Goal: Task Accomplishment & Management: Manage account settings

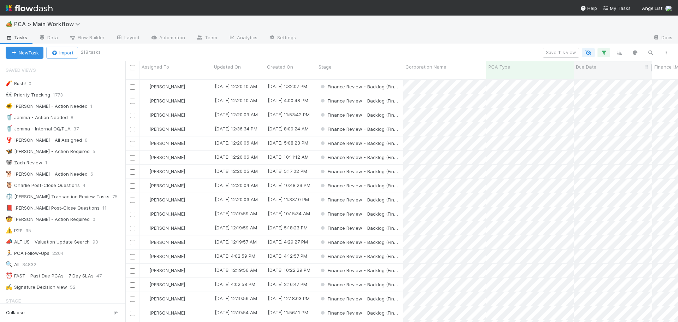
scroll to position [459, 0]
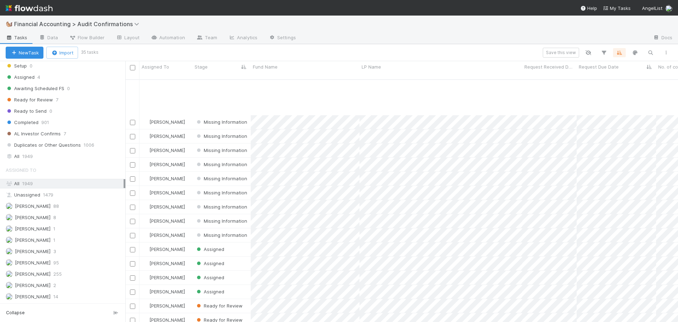
scroll to position [252, 0]
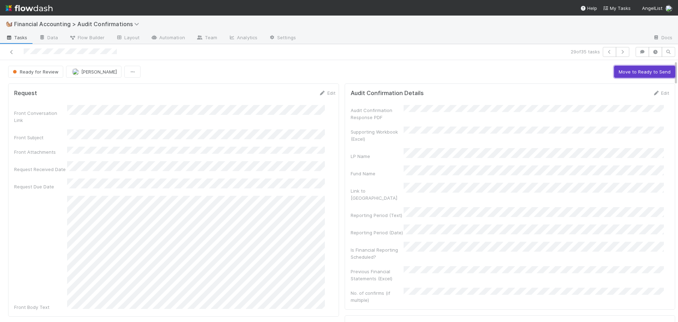
click at [618, 73] on button "Move to Ready to Send" at bounding box center [644, 72] width 61 height 12
click at [594, 72] on button "Draft Response" at bounding box center [597, 72] width 44 height 12
click at [627, 67] on button "Move to Completed" at bounding box center [648, 72] width 53 height 12
click at [61, 73] on img "button" at bounding box center [61, 71] width 7 height 7
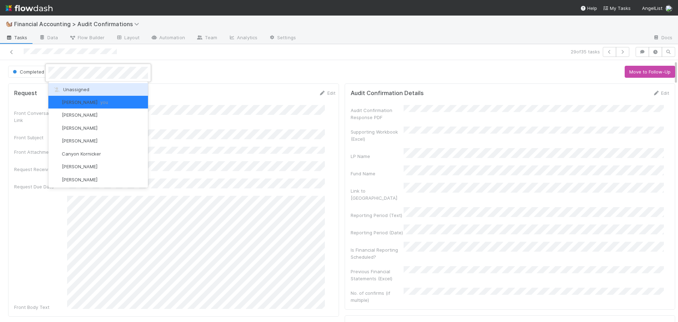
click at [74, 87] on div "Unassigned" at bounding box center [98, 89] width 100 height 13
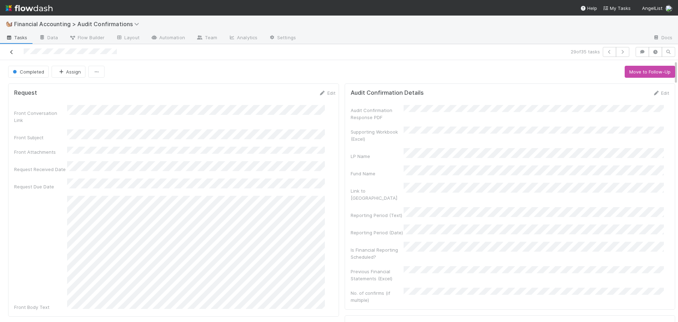
click at [10, 53] on icon at bounding box center [11, 52] width 7 height 5
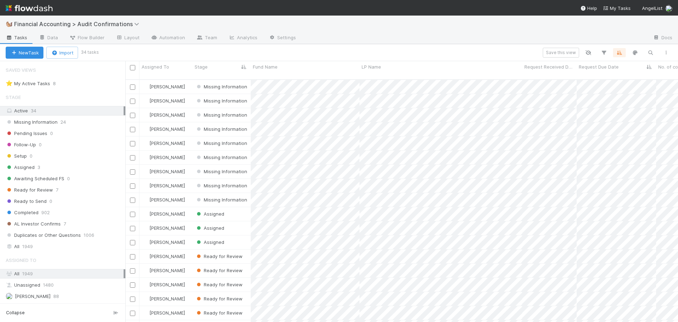
scroll to position [238, 0]
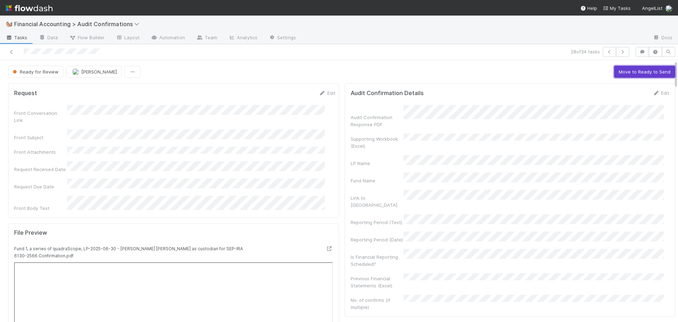
click at [614, 68] on button "Move to Ready to Send" at bounding box center [644, 72] width 61 height 12
click at [601, 73] on button "Draft Response" at bounding box center [597, 72] width 44 height 12
click at [635, 72] on button "Move to Completed" at bounding box center [648, 72] width 53 height 12
click at [78, 75] on button "[PERSON_NAME]" at bounding box center [87, 72] width 55 height 12
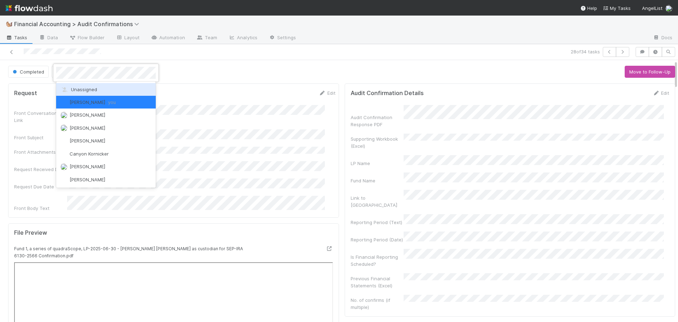
click at [79, 91] on span "Unassigned" at bounding box center [78, 89] width 37 height 6
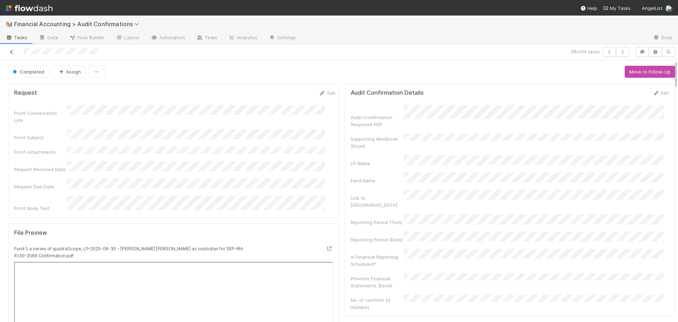
click at [12, 51] on icon at bounding box center [11, 52] width 7 height 5
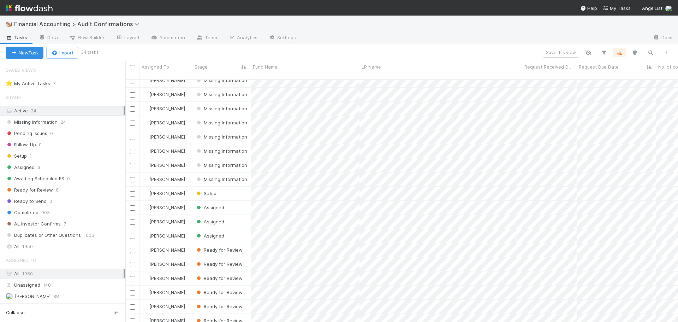
scroll to position [238, 0]
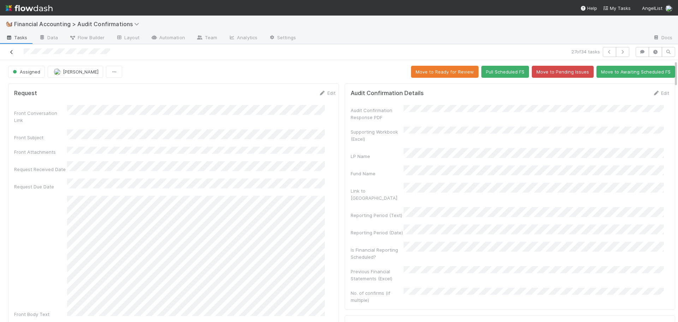
click at [8, 53] on icon at bounding box center [11, 52] width 7 height 5
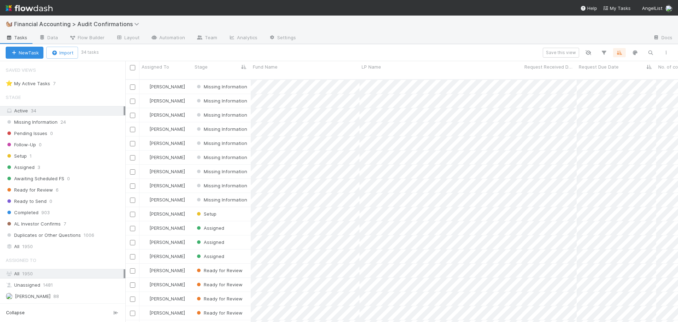
scroll to position [238, 0]
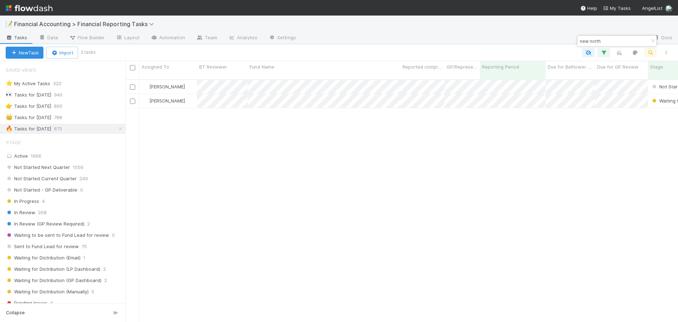
scroll to position [243, 547]
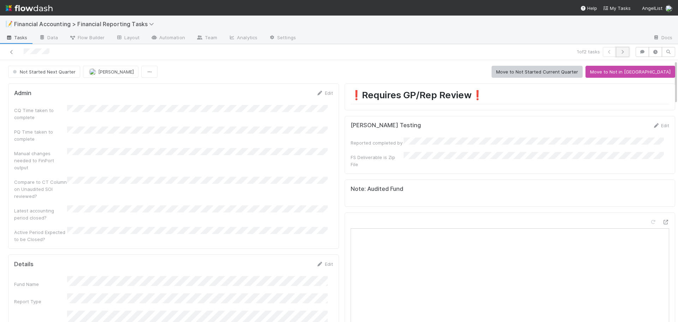
click at [622, 52] on button "button" at bounding box center [622, 52] width 13 height 10
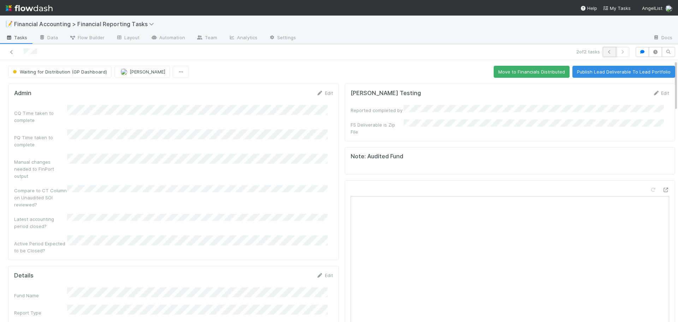
click at [606, 52] on icon "button" at bounding box center [609, 52] width 7 height 4
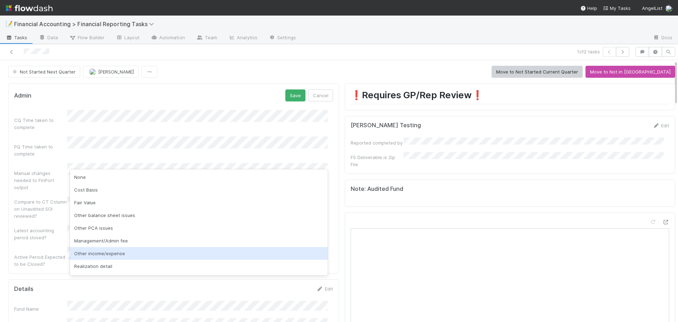
click at [88, 251] on div "Other income/expense" at bounding box center [199, 253] width 258 height 13
click at [85, 252] on div "Yes" at bounding box center [199, 252] width 258 height 13
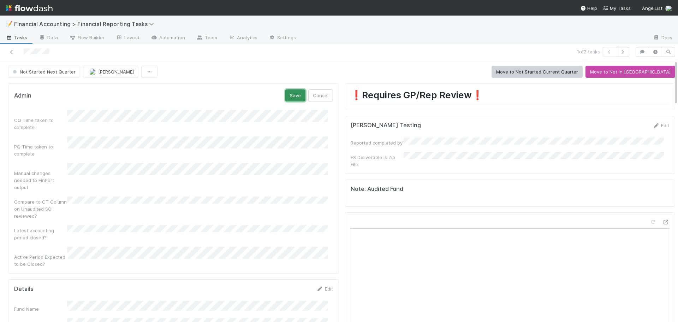
click at [289, 97] on button "Save" at bounding box center [295, 95] width 20 height 12
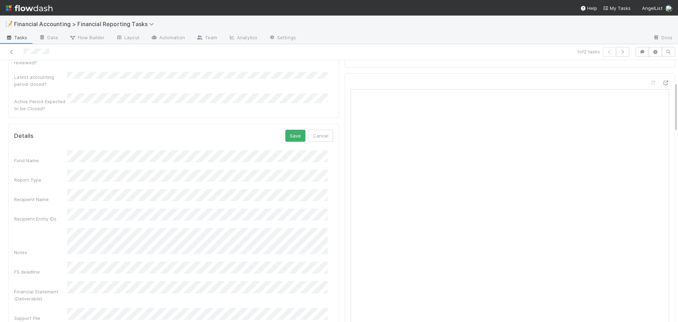
scroll to position [115, 0]
click at [293, 154] on button "Save" at bounding box center [295, 160] width 20 height 12
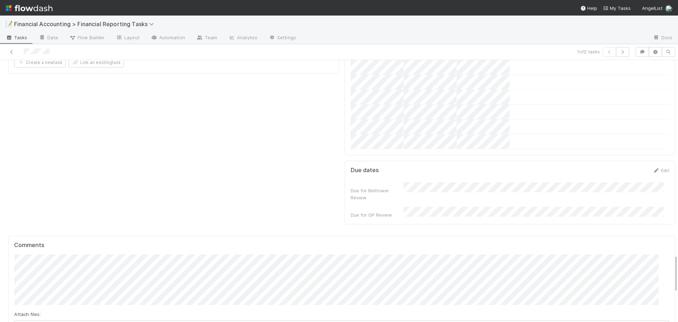
scroll to position [1386, 0]
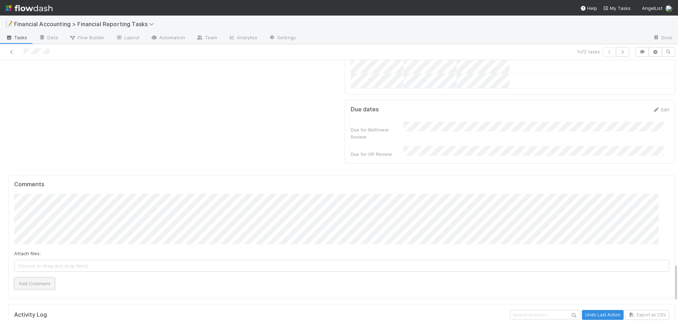
click at [28, 277] on button "Add Comment" at bounding box center [34, 283] width 41 height 12
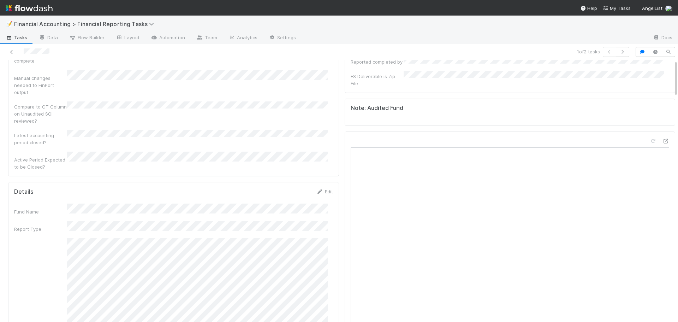
scroll to position [0, 0]
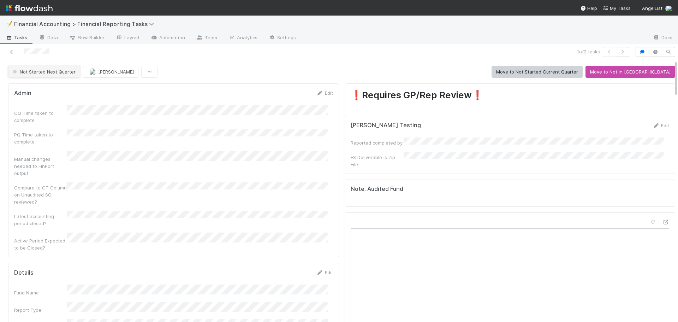
click at [23, 71] on span "Not Started Next Quarter" at bounding box center [43, 72] width 64 height 6
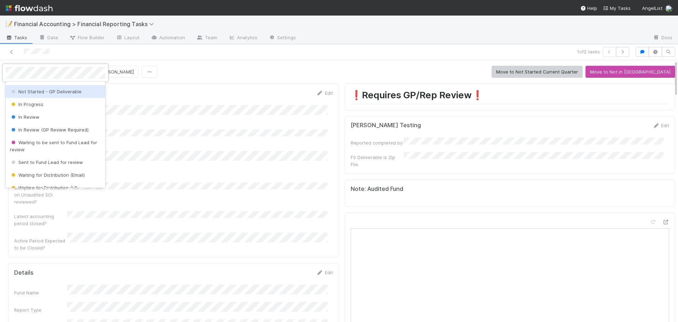
scroll to position [35, 0]
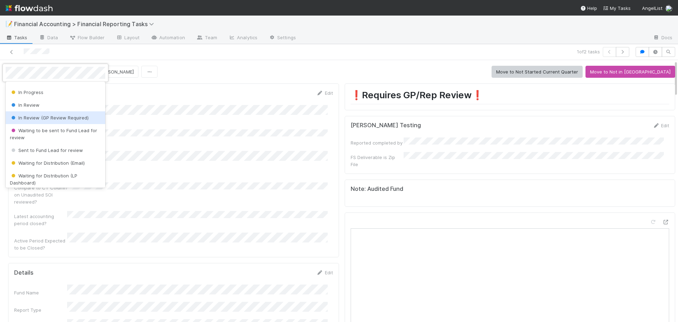
click at [37, 117] on span "In Review (GP Review Required)" at bounding box center [49, 118] width 79 height 6
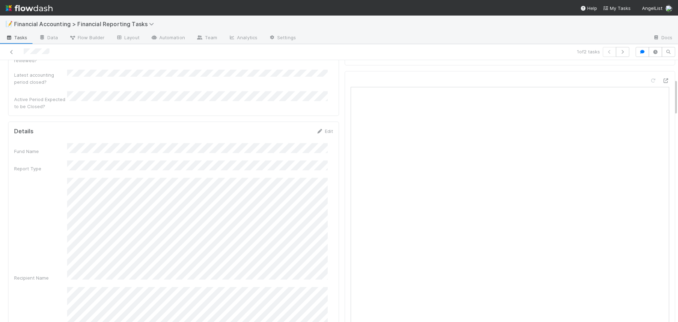
scroll to position [0, 0]
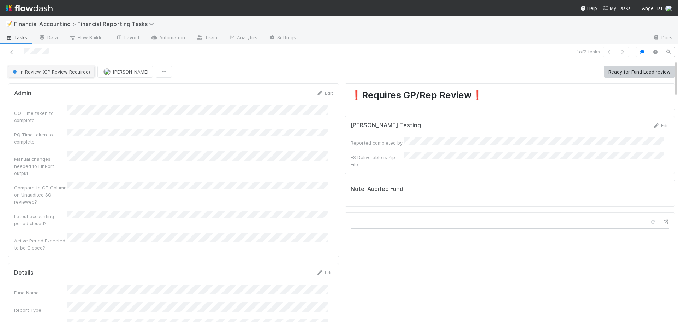
click at [68, 69] on span "In Review (GP Review Required)" at bounding box center [50, 72] width 79 height 6
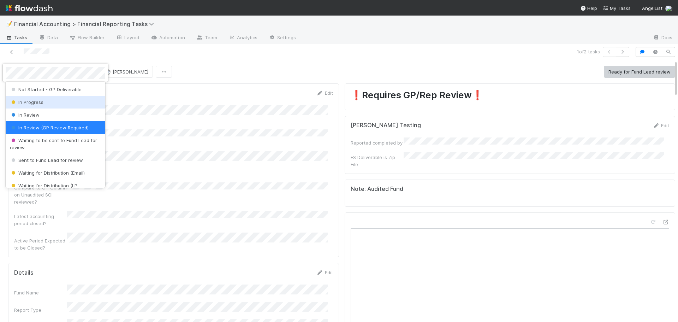
scroll to position [35, 0]
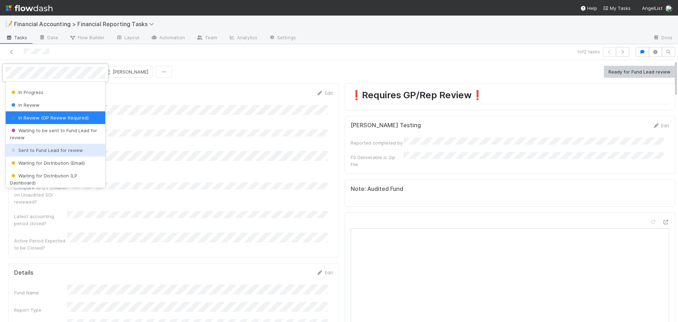
click at [57, 150] on span "Sent to Fund Lead for review" at bounding box center [46, 150] width 73 height 6
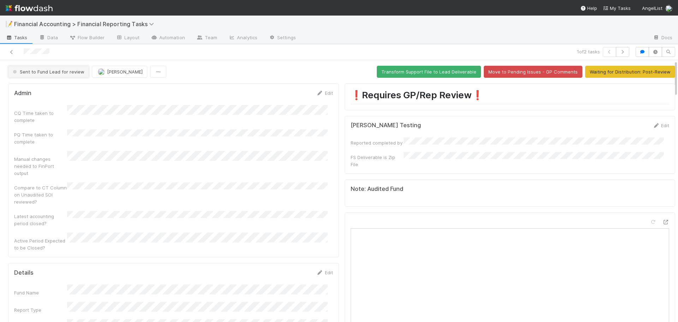
click at [61, 72] on span "Sent to Fund Lead for review" at bounding box center [47, 72] width 73 height 6
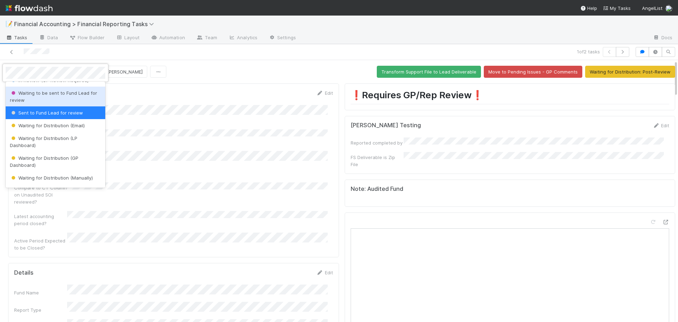
scroll to position [79, 0]
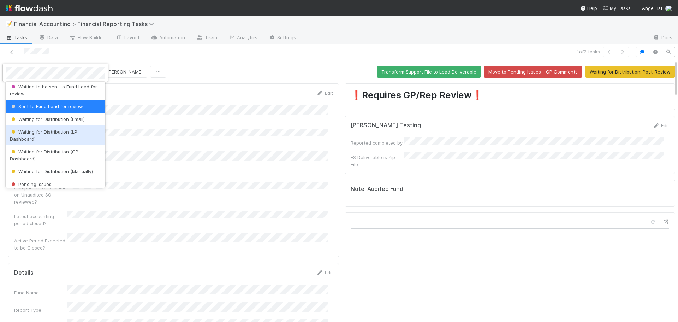
click at [56, 137] on div "Waiting for Distribution (LP Dashboard)" at bounding box center [56, 135] width 100 height 20
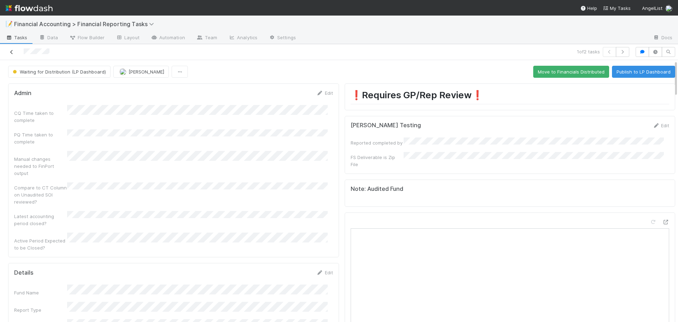
click at [12, 51] on icon at bounding box center [11, 52] width 7 height 5
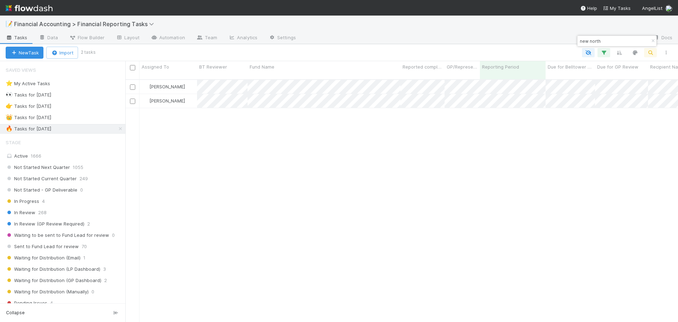
scroll to position [243, 547]
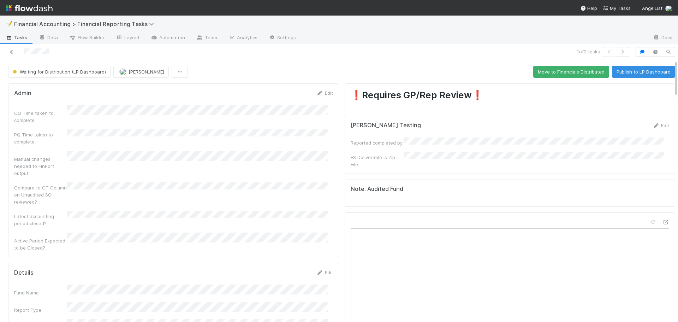
click at [8, 51] on icon at bounding box center [11, 52] width 7 height 5
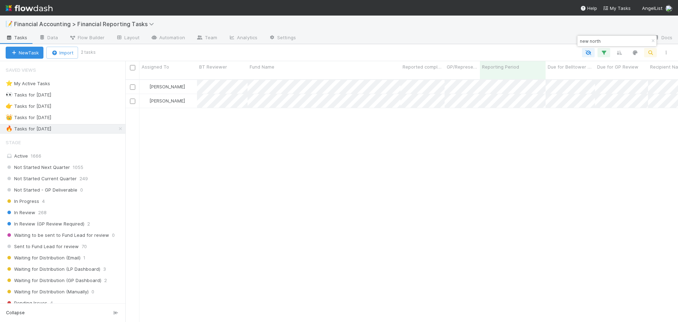
scroll to position [243, 547]
click at [652, 41] on icon "button" at bounding box center [652, 41] width 7 height 4
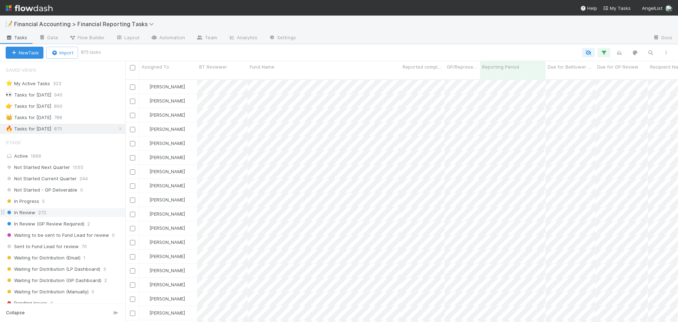
click at [55, 214] on div "In Review 272" at bounding box center [66, 212] width 120 height 9
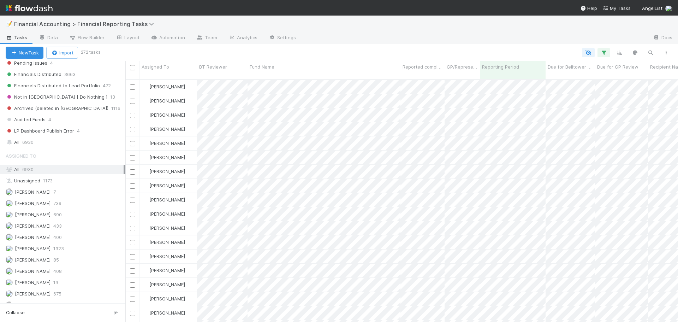
scroll to position [247, 0]
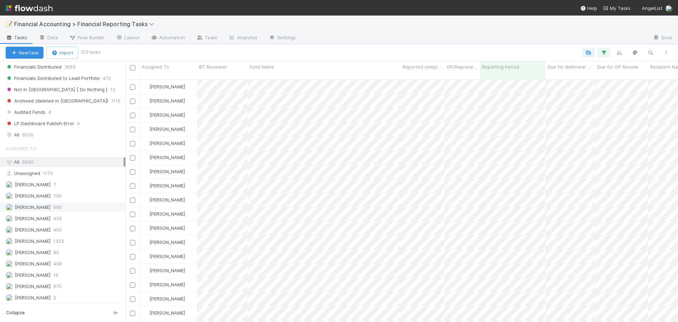
click at [67, 206] on div "Don Walker 690" at bounding box center [65, 207] width 118 height 9
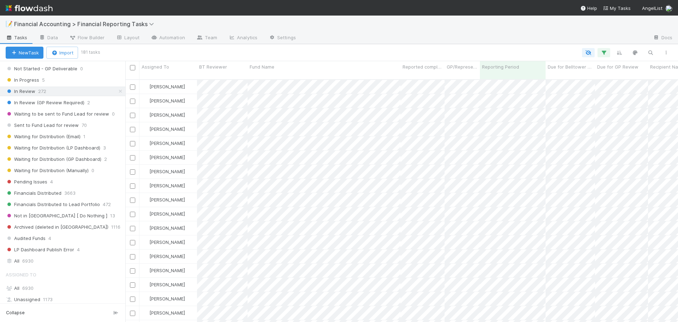
scroll to position [106, 0]
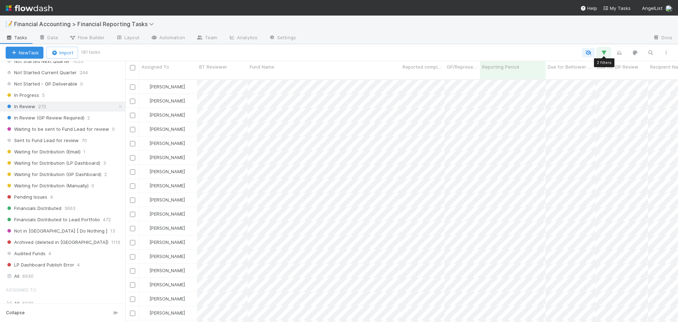
click at [603, 55] on icon "button" at bounding box center [603, 52] width 7 height 6
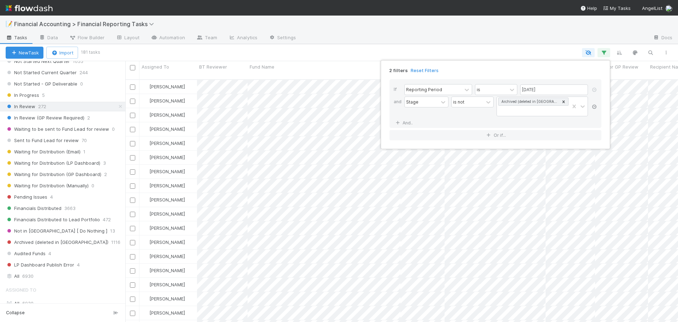
click at [594, 107] on icon at bounding box center [594, 106] width 7 height 4
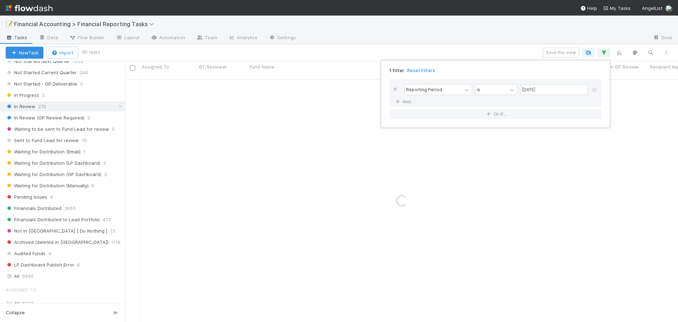
click at [456, 46] on div "1 filter Reset Filters If Reporting Period is 06/30/2025 And.. Or if..." at bounding box center [339, 161] width 678 height 322
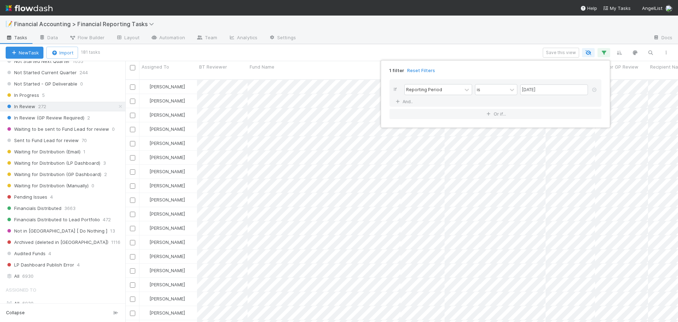
scroll to position [243, 547]
click at [456, 46] on div "1 filter Reset Filters If Reporting Period is 06/30/2025 And.. Or if..." at bounding box center [339, 161] width 678 height 322
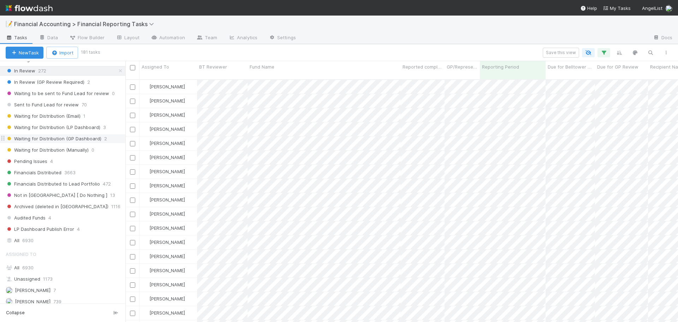
scroll to position [141, 0]
click at [605, 52] on icon "button" at bounding box center [603, 52] width 7 height 6
click at [405, 101] on link "And.." at bounding box center [405, 101] width 22 height 10
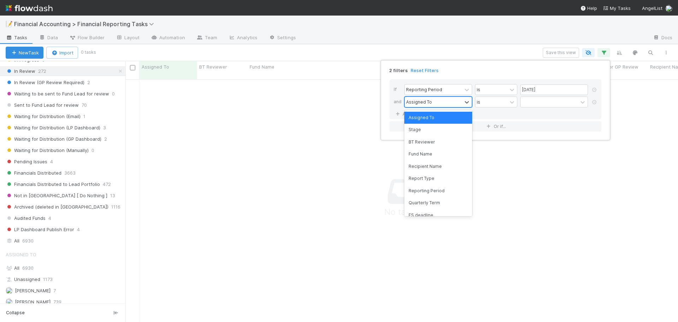
click at [429, 103] on div "Assigned To" at bounding box center [419, 101] width 26 height 6
click at [423, 203] on div "Quarterly Term" at bounding box center [438, 203] width 68 height 12
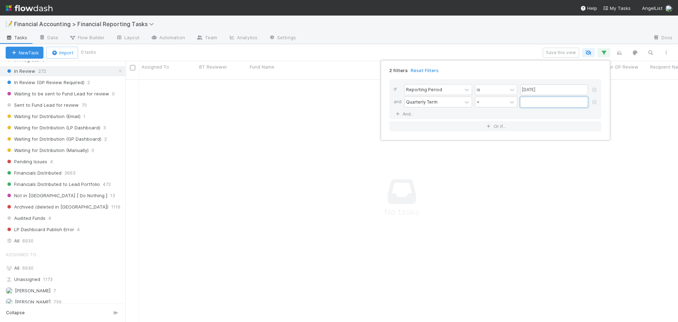
click at [542, 102] on input "text" at bounding box center [554, 102] width 68 height 11
type input "45"
click at [477, 54] on div "2 filters Reset Filters If Reporting Period is 06/30/2025 and Quarterly Term = …" at bounding box center [339, 161] width 678 height 322
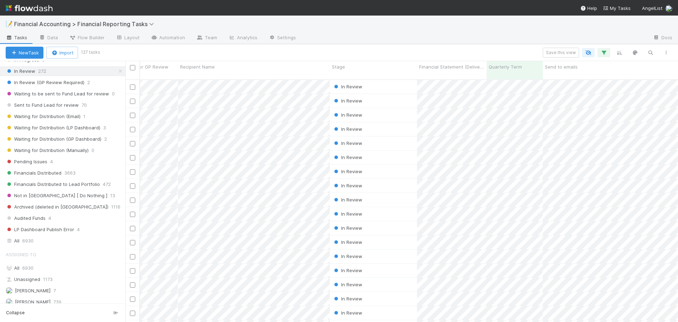
scroll to position [0, 0]
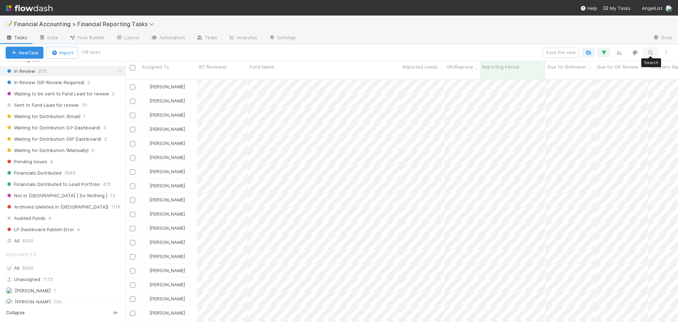
click at [653, 52] on icon "button" at bounding box center [650, 52] width 7 height 6
type input "gtmfund ii"
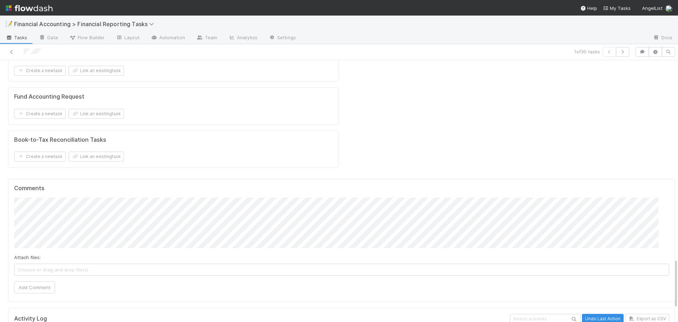
scroll to position [1024, 0]
click at [44, 283] on button "Add Comment" at bounding box center [34, 289] width 41 height 12
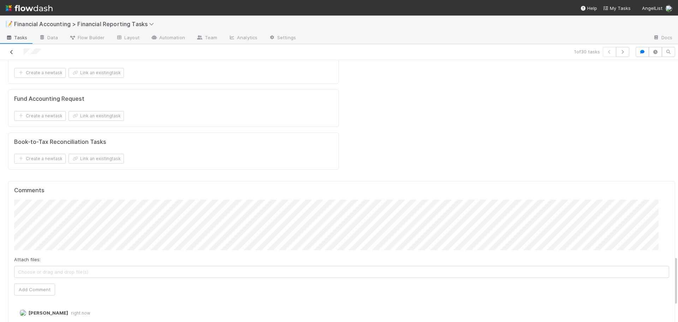
click at [14, 52] on icon at bounding box center [11, 52] width 7 height 5
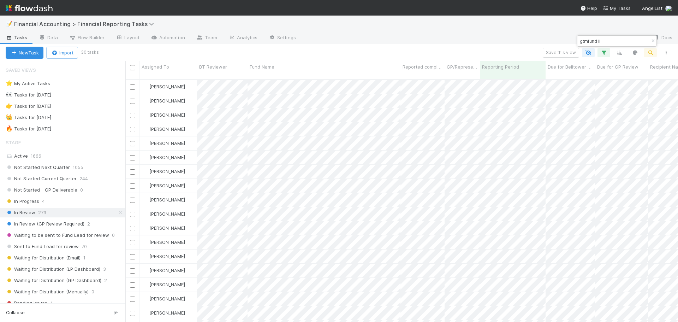
scroll to position [243, 547]
click at [132, 68] on input "checkbox" at bounding box center [132, 67] width 5 height 5
checkbox input "true"
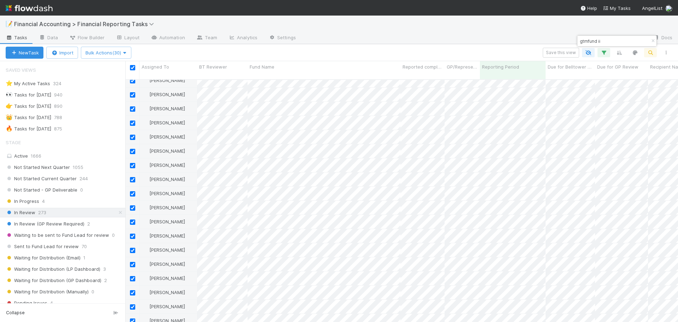
scroll to position [0, 0]
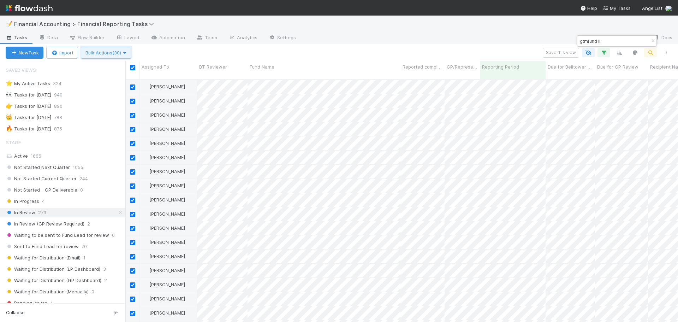
click at [112, 54] on span "Bulk Actions (30)" at bounding box center [105, 53] width 41 height 6
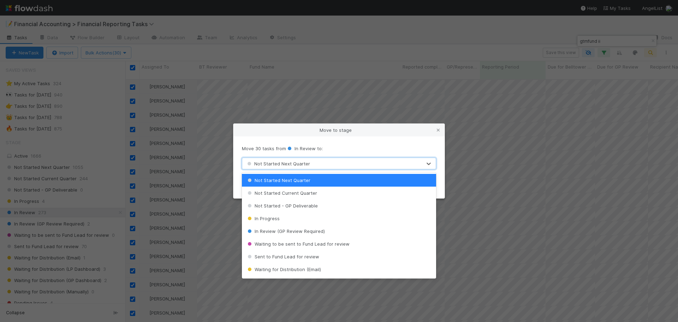
click at [263, 162] on span "Not Started Next Quarter" at bounding box center [278, 164] width 64 height 6
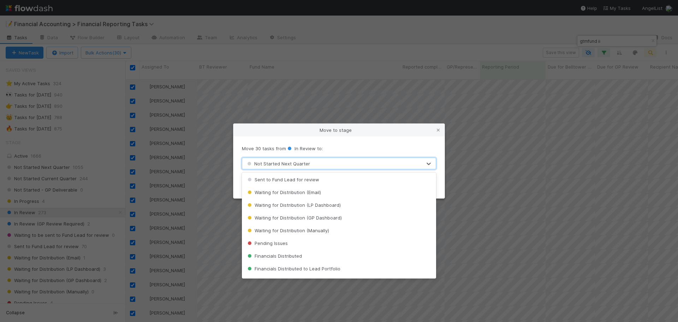
scroll to position [106, 0]
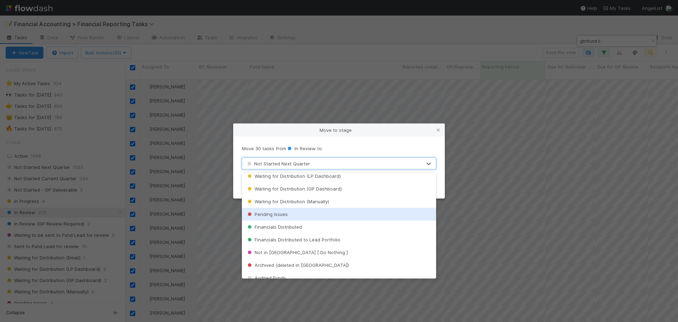
click at [277, 217] on div "Pending Issues" at bounding box center [339, 214] width 194 height 13
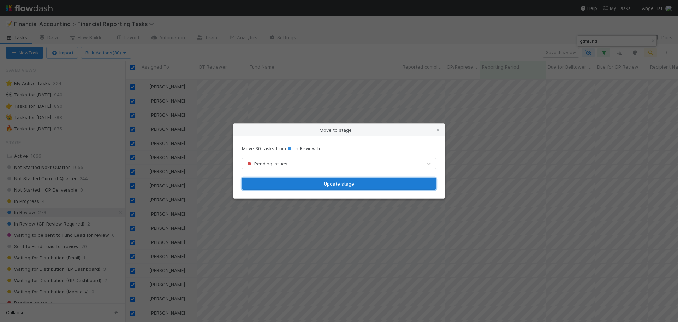
click at [276, 183] on button "Update stage" at bounding box center [339, 184] width 194 height 12
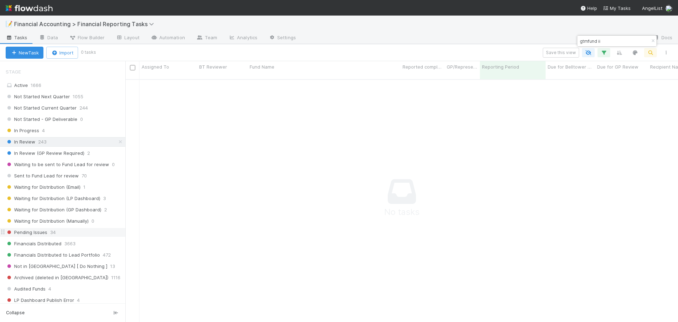
scroll to position [238, 547]
click at [68, 231] on div "Pending Issues 34" at bounding box center [66, 232] width 120 height 9
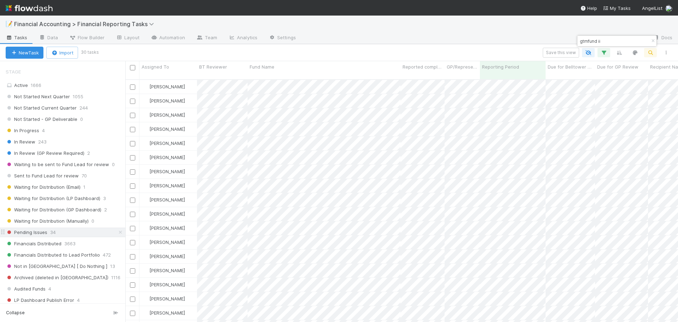
scroll to position [243, 547]
click at [131, 68] on input "checkbox" at bounding box center [132, 67] width 5 height 5
checkbox input "true"
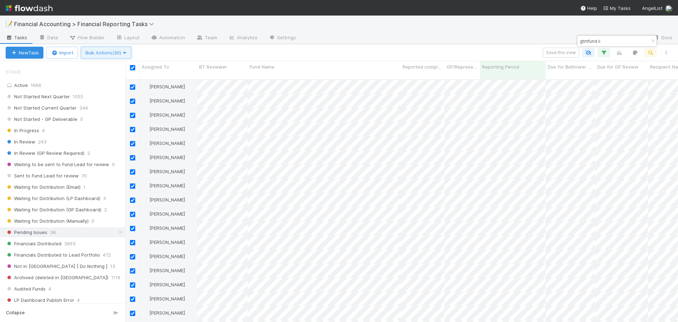
click at [117, 54] on span "Bulk Actions (30)" at bounding box center [105, 53] width 41 height 6
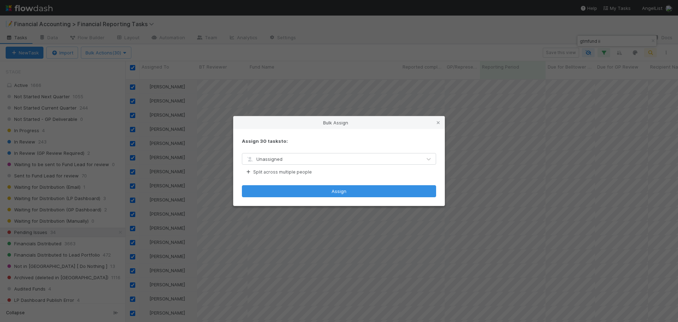
click at [301, 165] on div "Unassigned" at bounding box center [339, 159] width 194 height 12
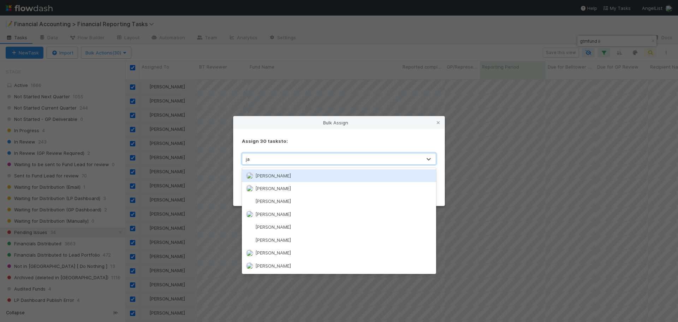
type input "jac"
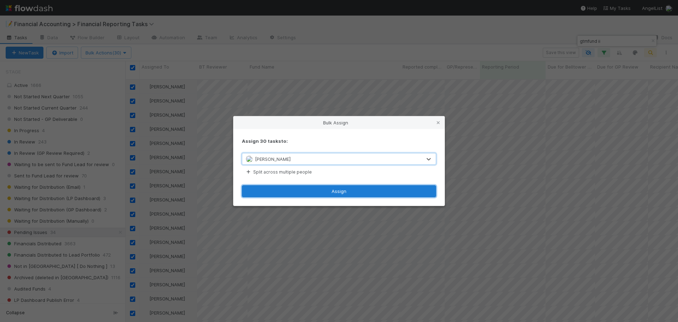
click at [303, 192] on button "Assign" at bounding box center [339, 191] width 194 height 12
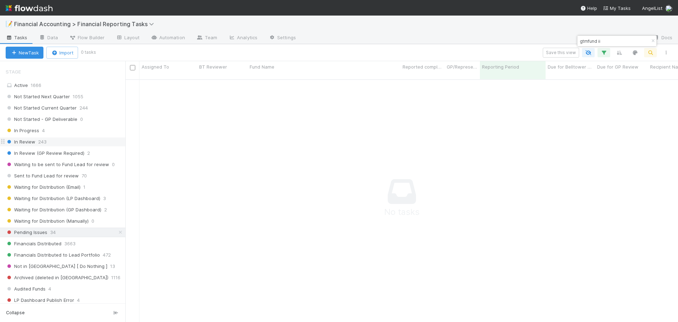
scroll to position [238, 547]
click at [64, 139] on div "In Review 243" at bounding box center [66, 141] width 120 height 9
click at [653, 41] on icon "button" at bounding box center [652, 41] width 7 height 4
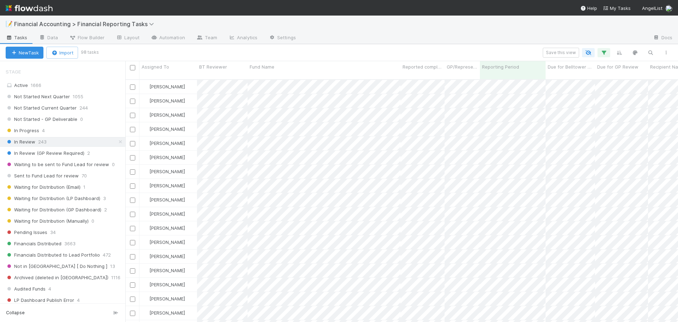
scroll to position [243, 547]
click at [650, 54] on icon "button" at bounding box center [650, 52] width 7 height 6
click at [581, 40] on input at bounding box center [613, 41] width 71 height 8
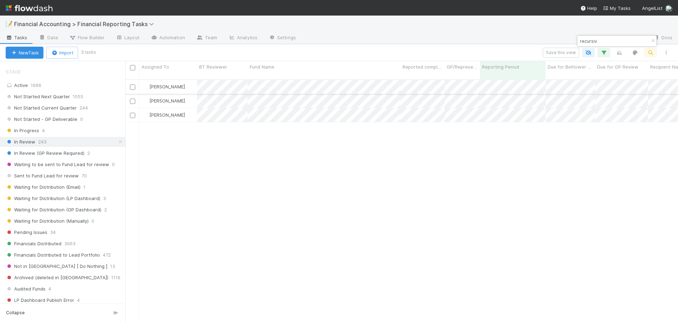
type input "recursiv"
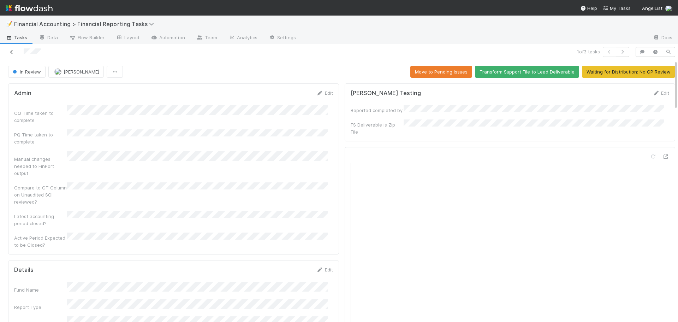
click at [11, 53] on icon at bounding box center [11, 52] width 7 height 5
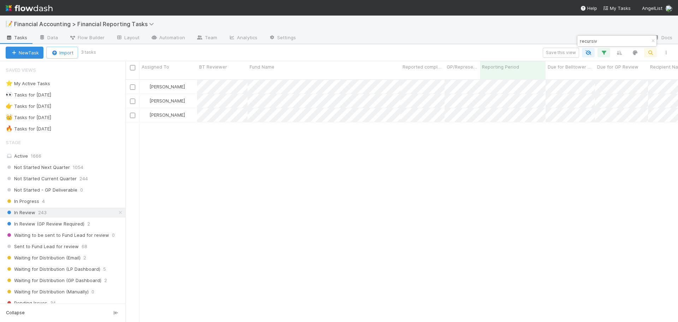
scroll to position [243, 547]
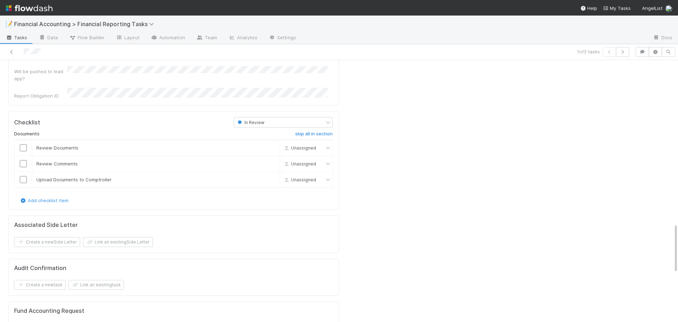
scroll to position [1024, 0]
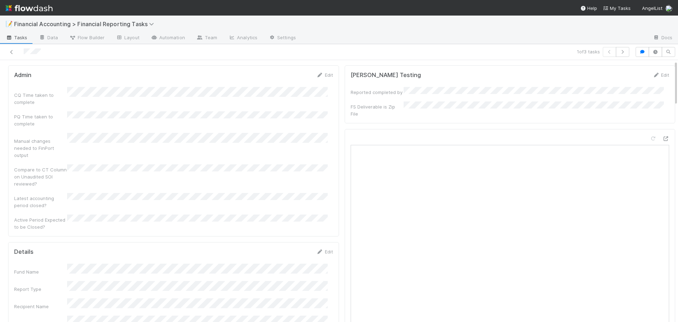
scroll to position [0, 0]
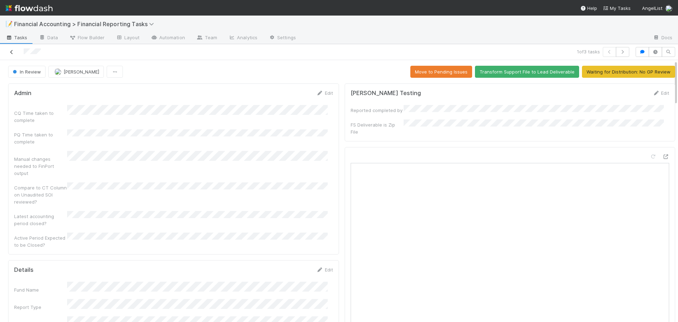
click at [12, 50] on icon at bounding box center [11, 52] width 7 height 5
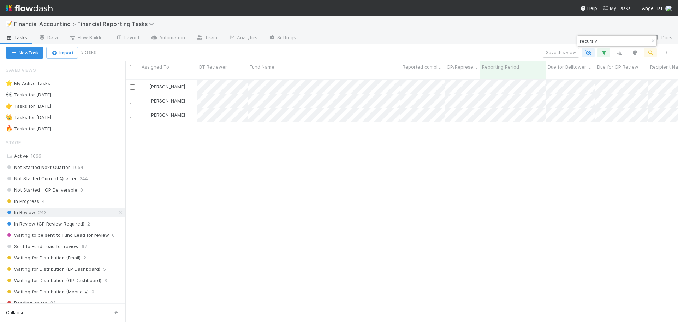
scroll to position [243, 547]
click at [133, 67] on input "checkbox" at bounding box center [132, 67] width 5 height 5
checkbox input "true"
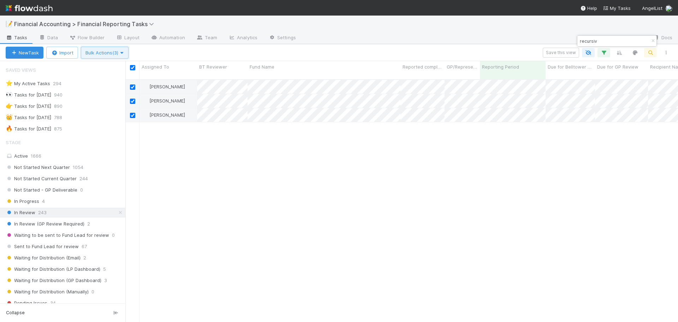
click at [99, 53] on span "Bulk Actions (3)" at bounding box center [104, 53] width 38 height 6
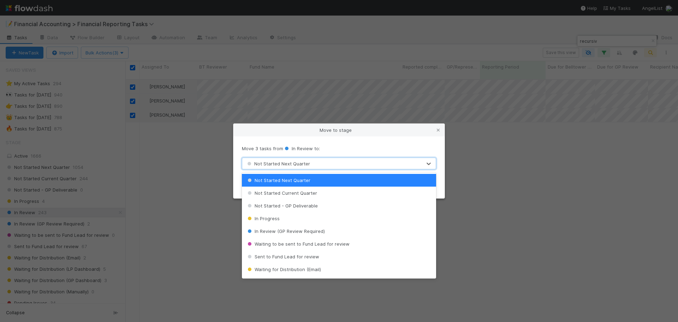
click at [271, 165] on span "Not Started Next Quarter" at bounding box center [278, 164] width 64 height 6
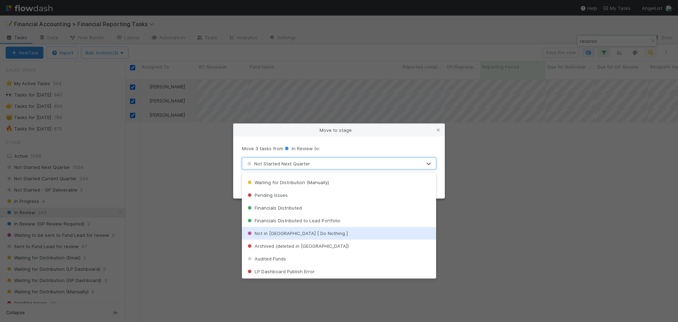
scroll to position [126, 0]
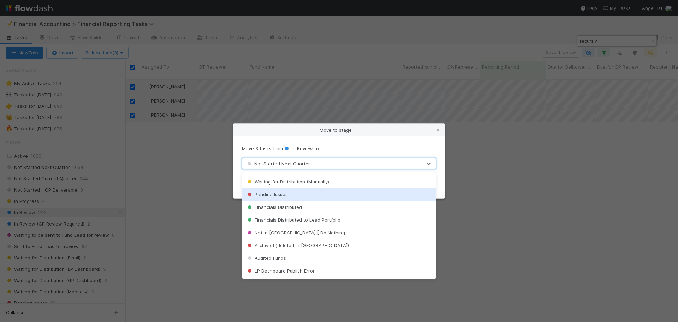
click at [270, 191] on span "Pending Issues" at bounding box center [267, 194] width 42 height 6
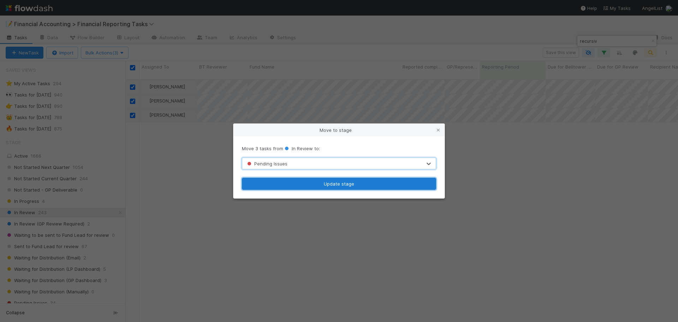
click at [280, 185] on button "Update stage" at bounding box center [339, 184] width 194 height 12
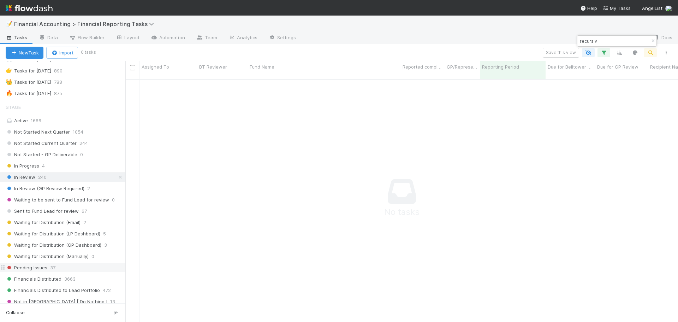
scroll to position [238, 547]
click at [67, 267] on div "Pending Issues 37" at bounding box center [66, 267] width 120 height 9
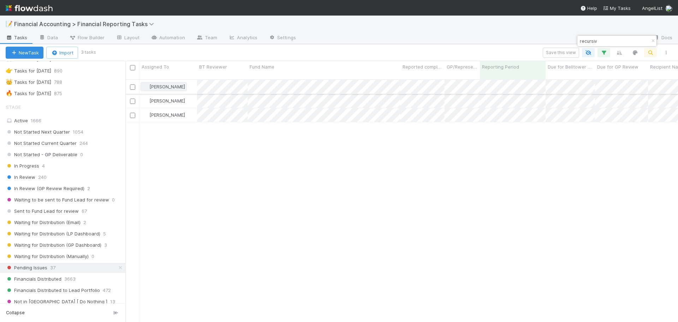
scroll to position [243, 547]
click at [131, 68] on input "checkbox" at bounding box center [132, 67] width 5 height 5
checkbox input "true"
click at [92, 52] on span "Bulk Actions (3)" at bounding box center [104, 53] width 38 height 6
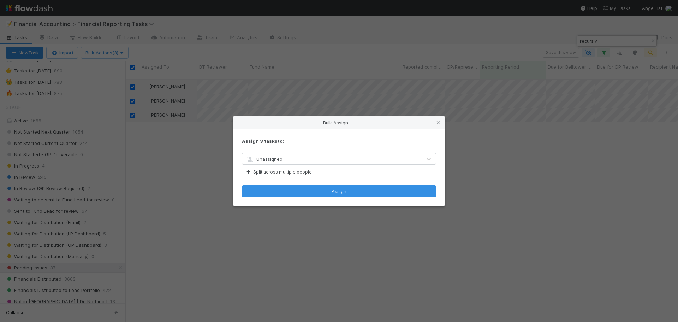
click at [275, 157] on span "Unassigned" at bounding box center [264, 159] width 37 height 6
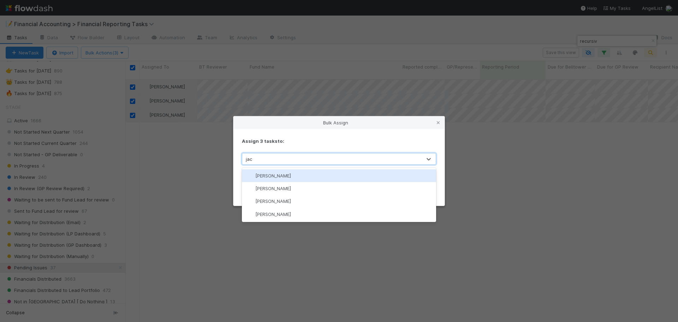
type input "jaco"
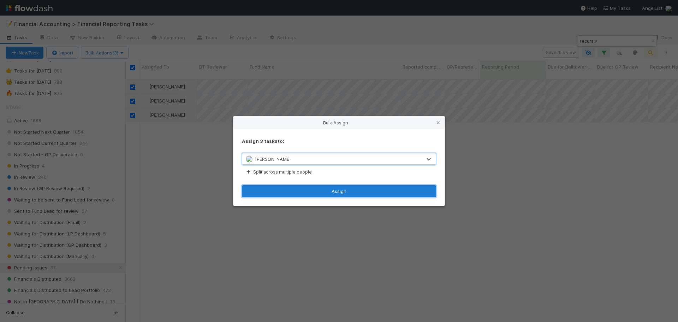
click at [280, 193] on button "Assign" at bounding box center [339, 191] width 194 height 12
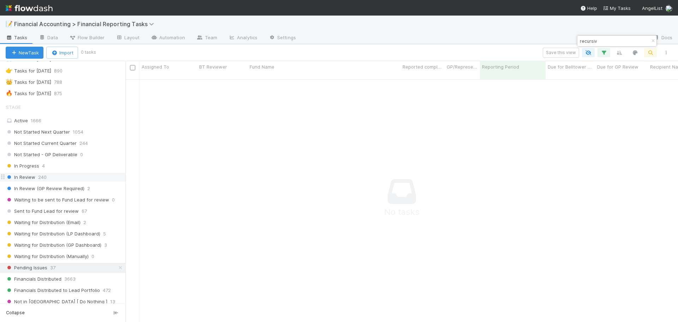
scroll to position [238, 547]
click at [64, 176] on div "In Review 240" at bounding box center [66, 177] width 120 height 9
click at [652, 42] on icon "button" at bounding box center [652, 41] width 7 height 4
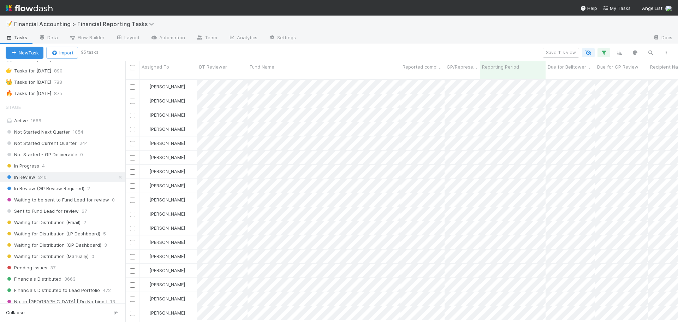
scroll to position [0, 0]
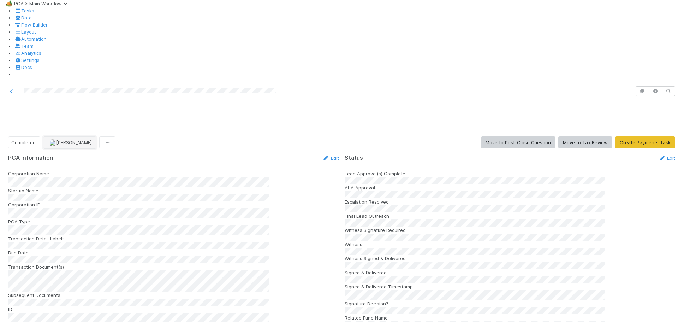
click at [70, 139] on span "[PERSON_NAME]" at bounding box center [74, 142] width 36 height 6
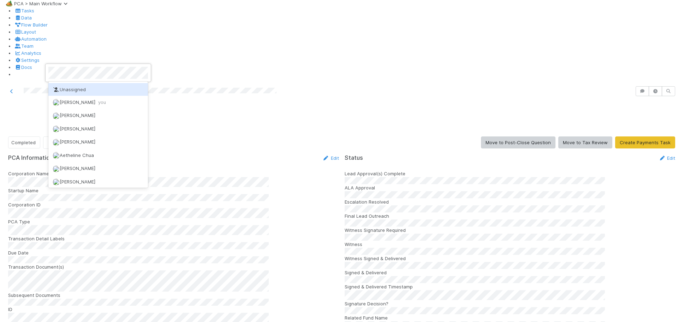
click at [80, 91] on span "Unassigned" at bounding box center [69, 89] width 33 height 6
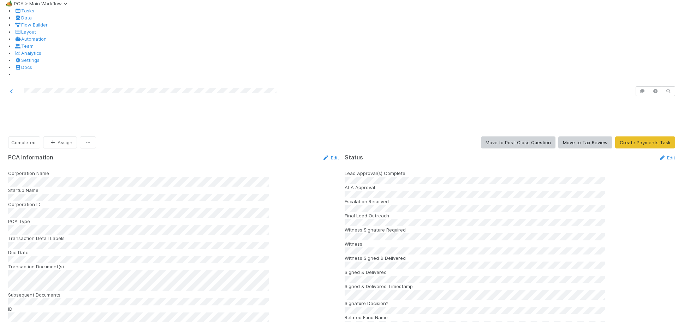
scroll to position [988, 0]
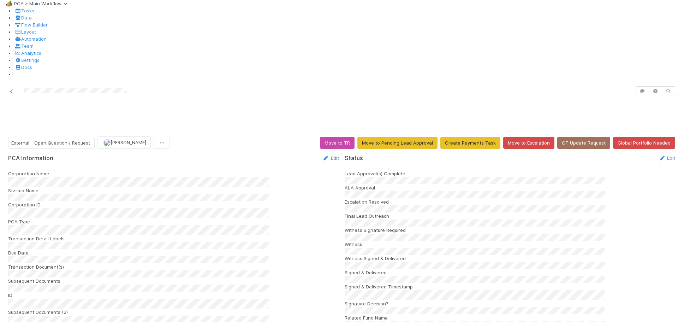
scroll to position [812, 0]
click at [40, 140] on span "External - Open Question / Request" at bounding box center [50, 143] width 79 height 6
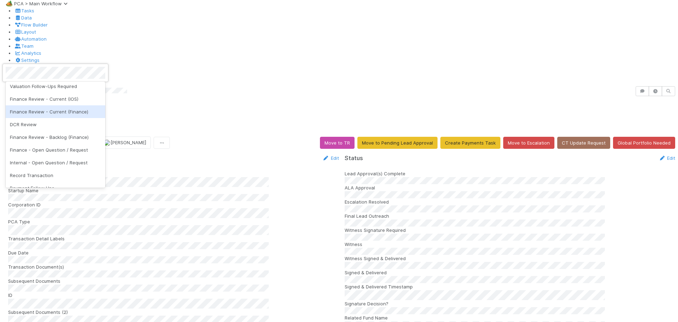
scroll to position [357, 0]
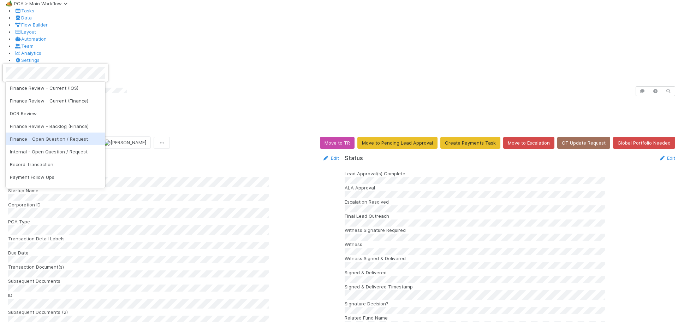
click at [58, 142] on span "Finance - Open Question / Request" at bounding box center [49, 139] width 78 height 6
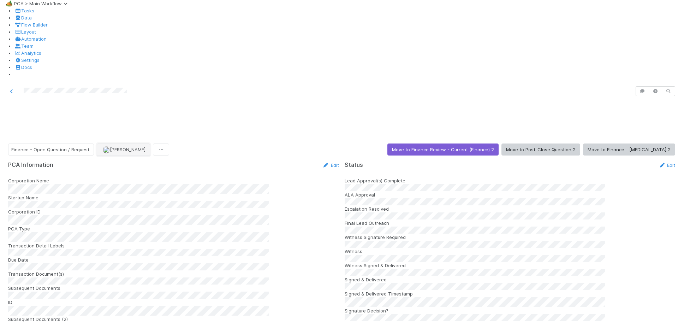
click at [119, 147] on span "Roselyn de Villa" at bounding box center [128, 150] width 36 height 6
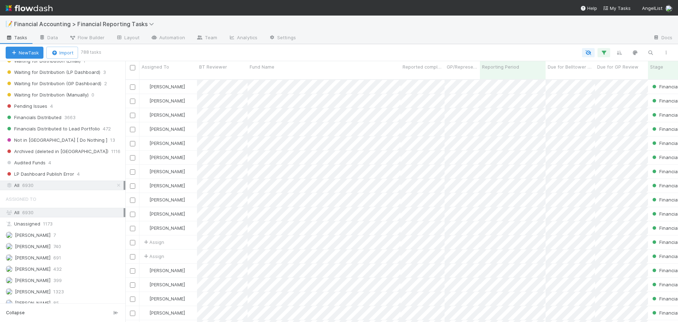
scroll to position [212, 0]
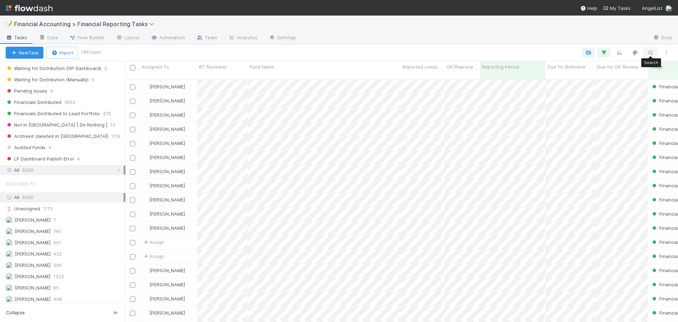
click at [649, 54] on icon "button" at bounding box center [650, 52] width 7 height 6
type input "gtmfund ii"
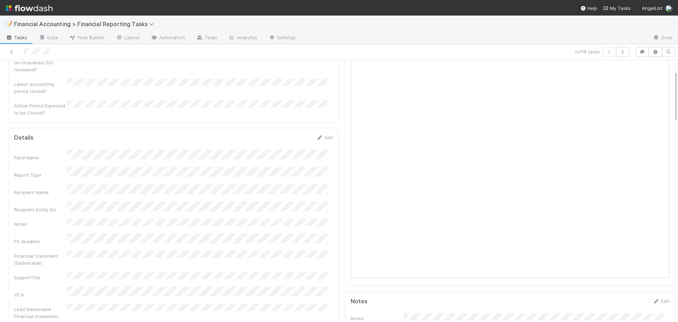
scroll to position [177, 0]
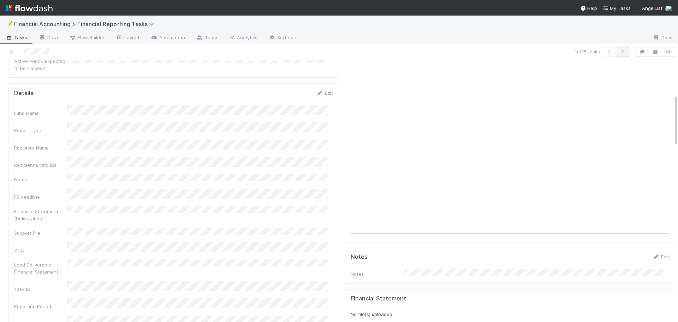
click at [623, 52] on button "button" at bounding box center [622, 52] width 13 height 10
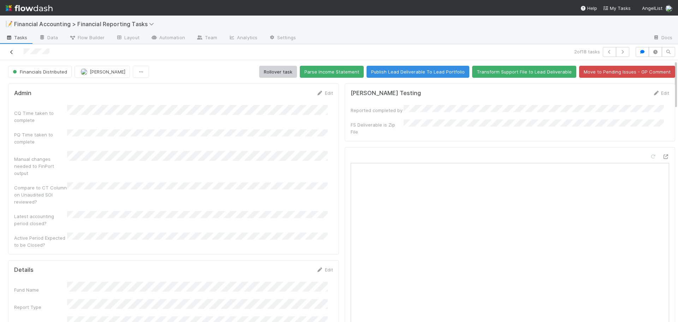
click at [12, 52] on icon at bounding box center [11, 52] width 7 height 5
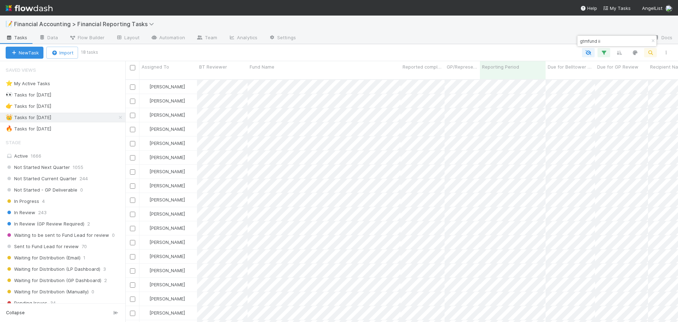
scroll to position [243, 547]
click at [601, 37] on input "gtmfund ii" at bounding box center [613, 41] width 71 height 8
click at [601, 36] on div "gtmfund ii" at bounding box center [616, 41] width 79 height 11
click at [596, 42] on input "gtmfund ii" at bounding box center [613, 41] width 71 height 8
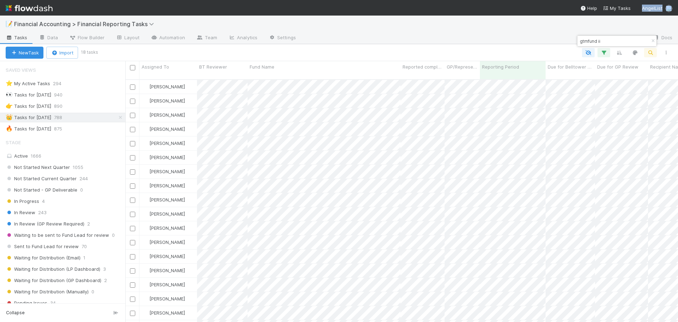
click at [596, 42] on input "gtmfund ii" at bounding box center [613, 41] width 71 height 8
click at [609, 39] on input "gtmfund ii" at bounding box center [613, 41] width 71 height 8
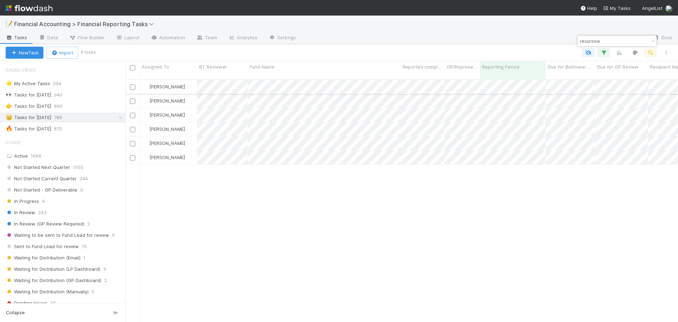
type input "recursive"
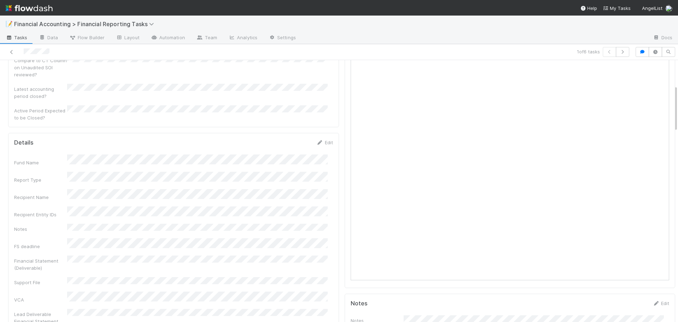
scroll to position [141, 0]
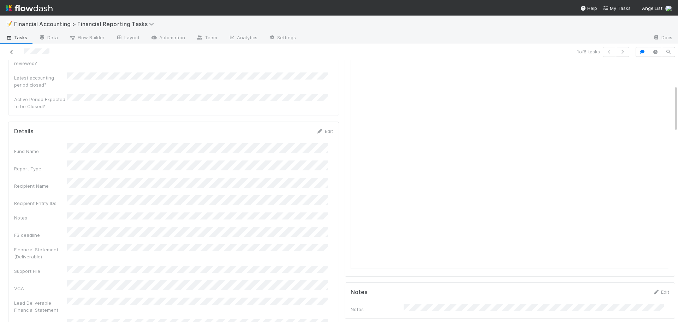
click at [9, 52] on icon at bounding box center [11, 52] width 7 height 5
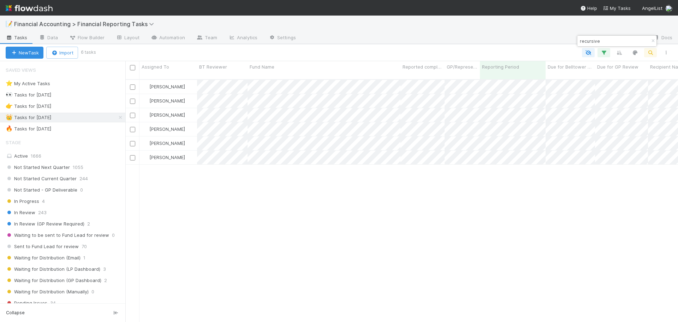
scroll to position [243, 547]
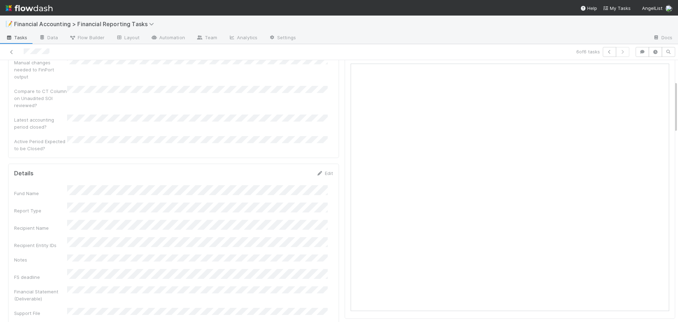
scroll to position [106, 0]
